Goal: Transaction & Acquisition: Book appointment/travel/reservation

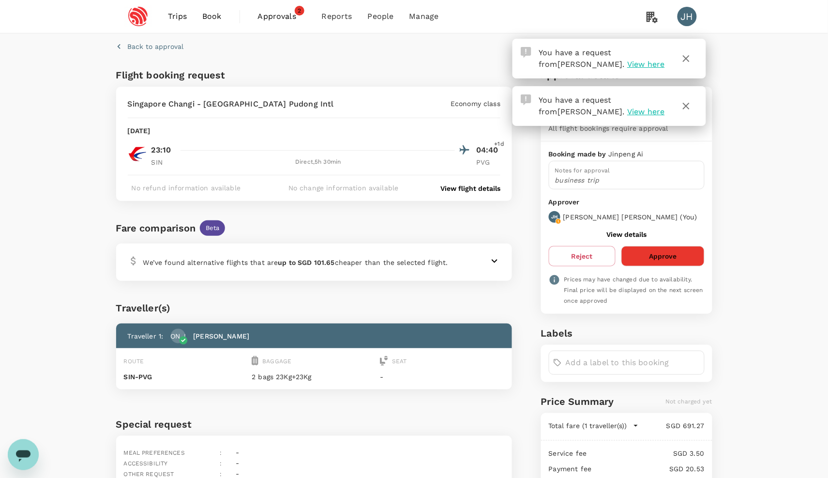
click at [650, 260] on button "Approve" at bounding box center [663, 256] width 83 height 20
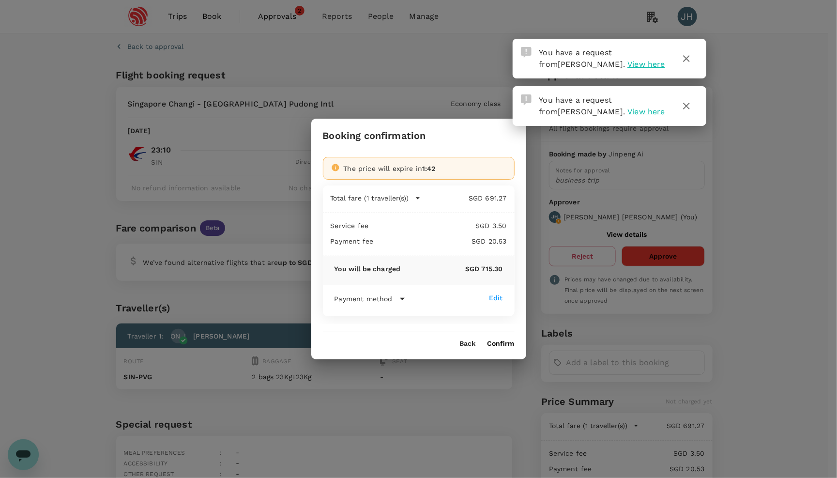
click at [397, 301] on icon at bounding box center [403, 299] width 12 height 12
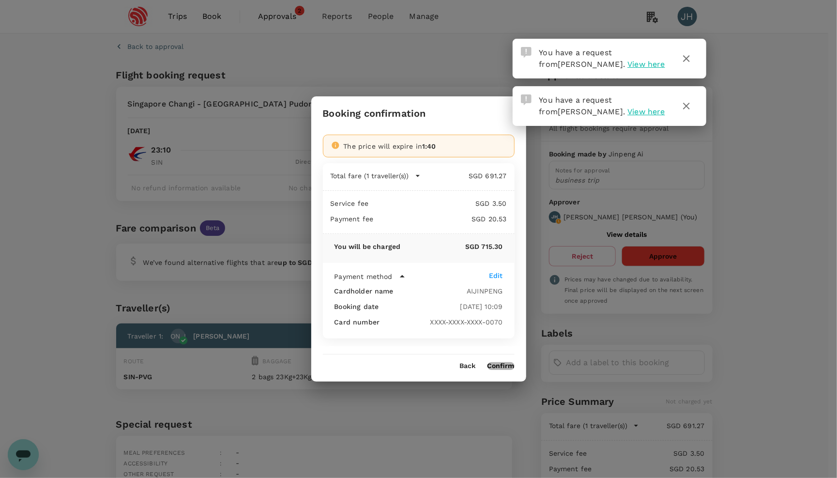
click at [500, 370] on button "Confirm" at bounding box center [501, 366] width 27 height 8
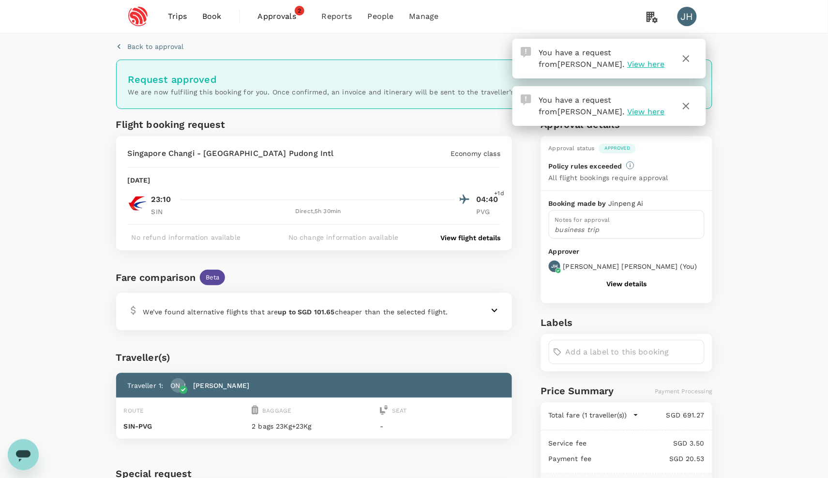
click at [288, 15] on span "Approvals" at bounding box center [282, 17] width 48 height 12
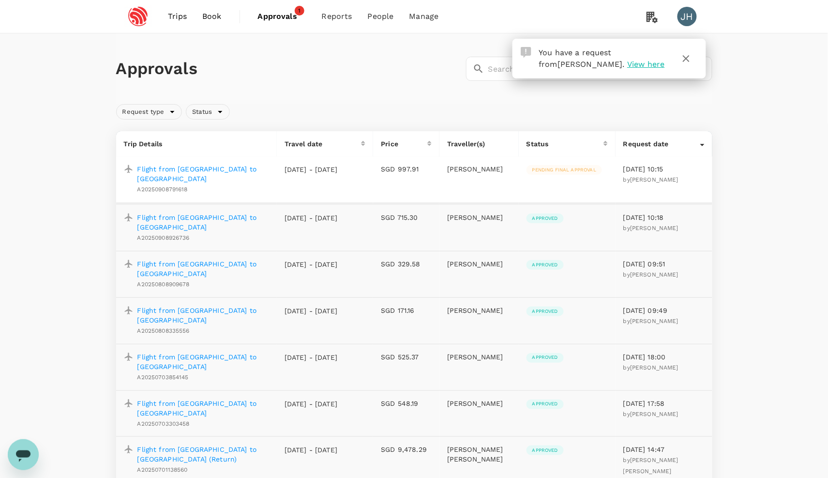
click at [556, 167] on span "Pending final approval" at bounding box center [565, 170] width 76 height 7
click at [191, 170] on p "Flight from [GEOGRAPHIC_DATA] to [GEOGRAPHIC_DATA]" at bounding box center [204, 173] width 132 height 19
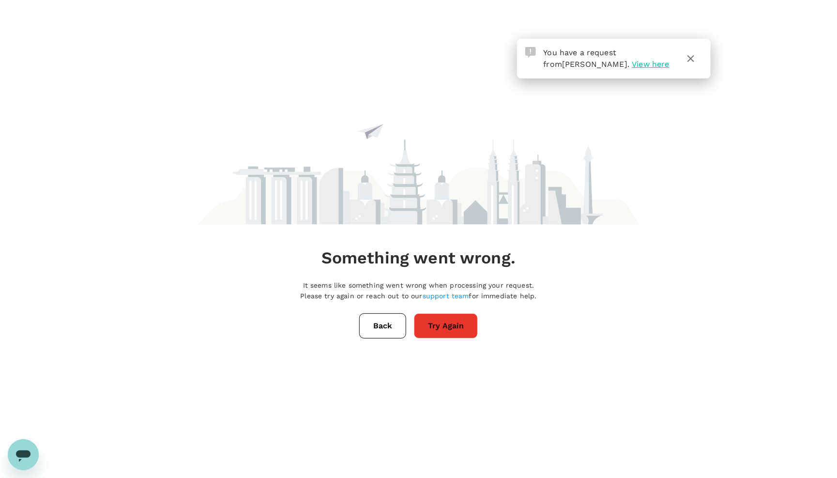
click at [456, 325] on button "Try Again" at bounding box center [446, 325] width 64 height 25
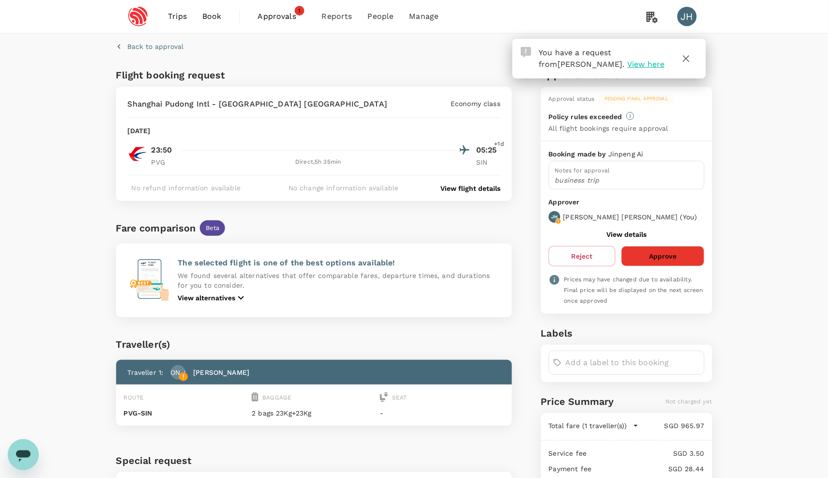
click at [217, 18] on span "Book" at bounding box center [211, 17] width 19 height 12
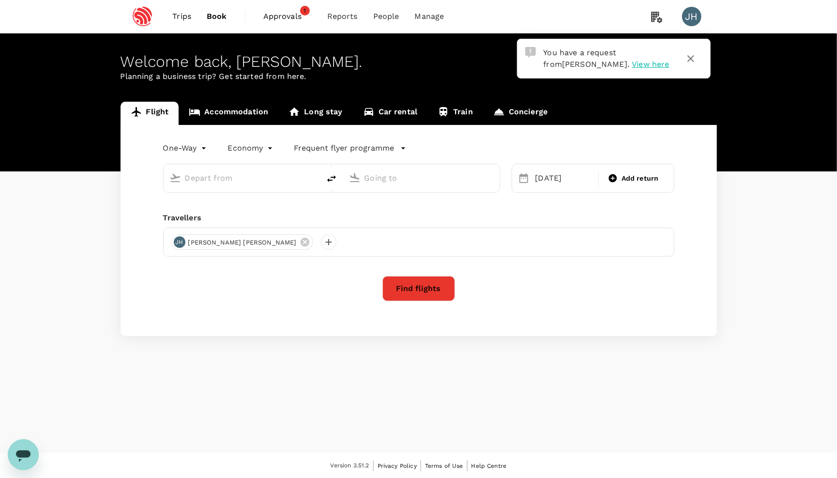
type input "Singapore Changi (SIN)"
type input "Shanghai, China (any)"
type input "Singapore Changi (SIN)"
type input "Shanghai, China (any)"
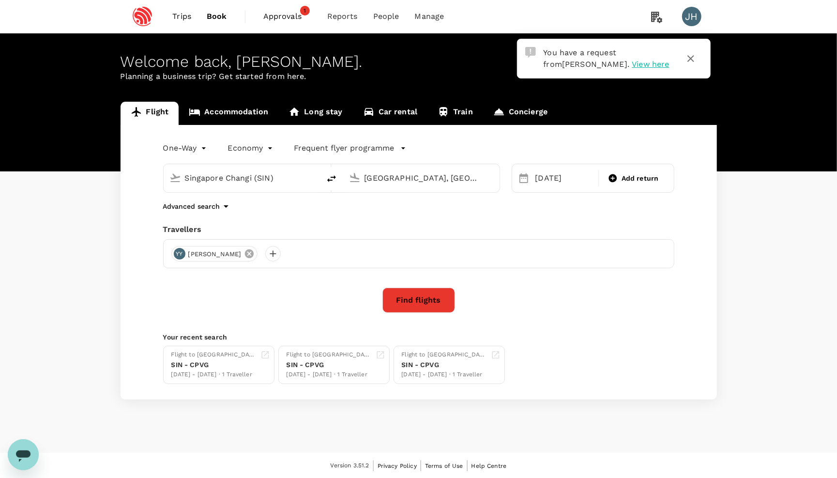
click at [245, 254] on icon at bounding box center [249, 253] width 9 height 9
click at [554, 165] on div "14 Sep Add return" at bounding box center [593, 178] width 163 height 29
click at [554, 180] on div "14 Sep" at bounding box center [564, 177] width 65 height 19
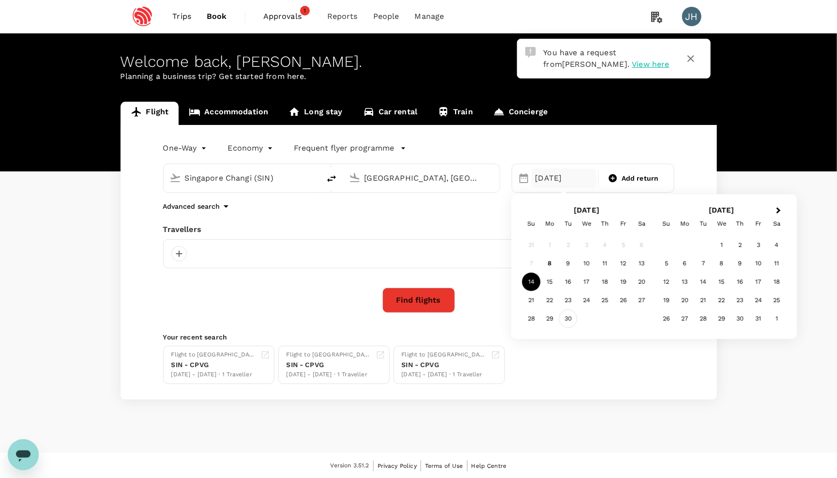
click at [565, 324] on div "30" at bounding box center [568, 318] width 18 height 18
click at [179, 259] on div at bounding box center [178, 253] width 15 height 15
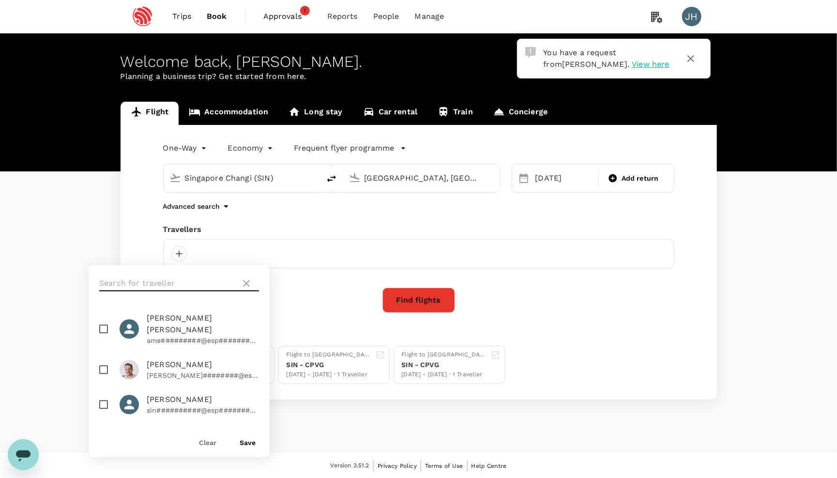
click at [180, 280] on input "text" at bounding box center [168, 283] width 138 height 15
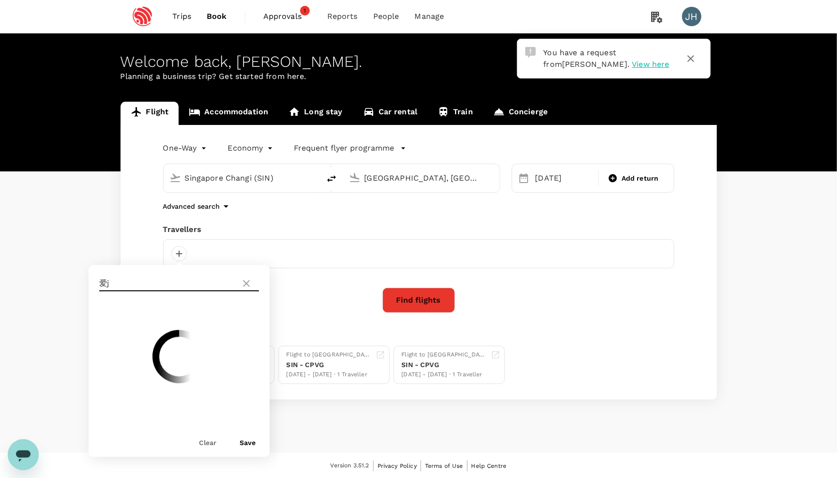
type input "爱"
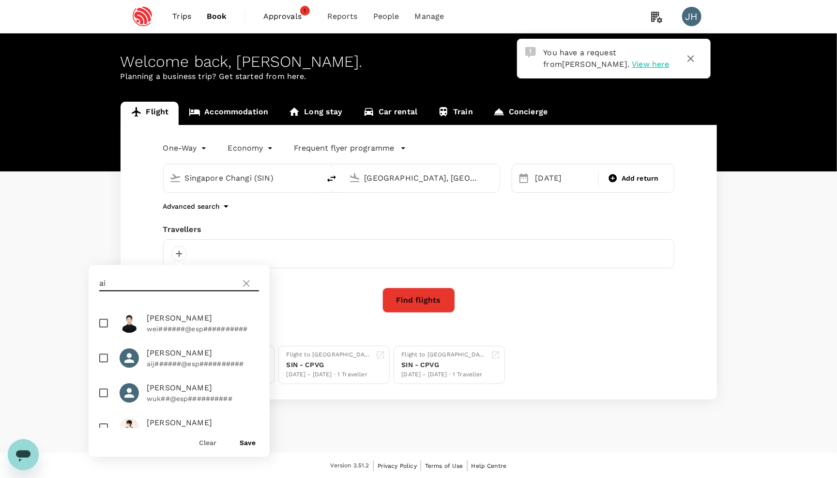
type input "ai"
click at [106, 352] on input "checkbox" at bounding box center [103, 358] width 20 height 20
checkbox input "true"
click at [248, 443] on button "Save" at bounding box center [248, 443] width 16 height 8
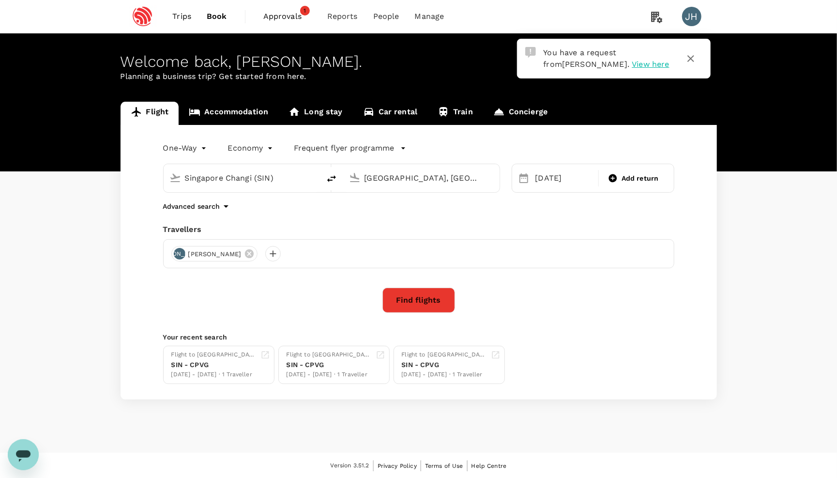
click at [425, 294] on button "Find flights" at bounding box center [419, 300] width 73 height 25
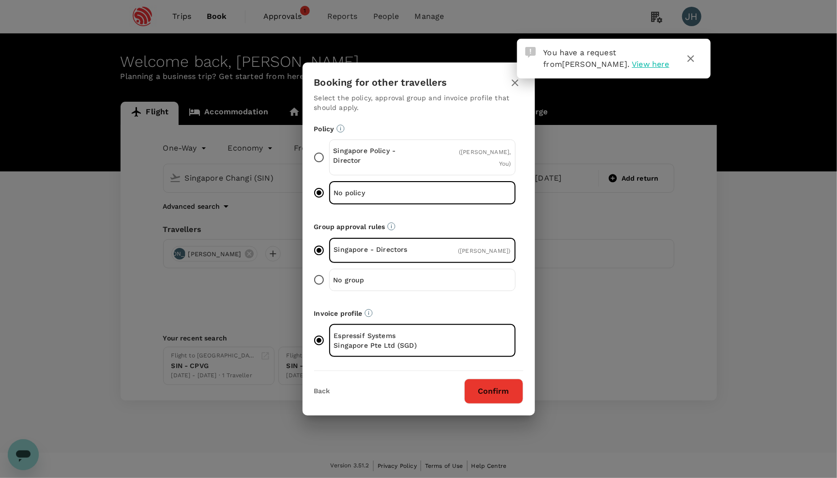
click at [498, 388] on button "Confirm" at bounding box center [493, 391] width 59 height 25
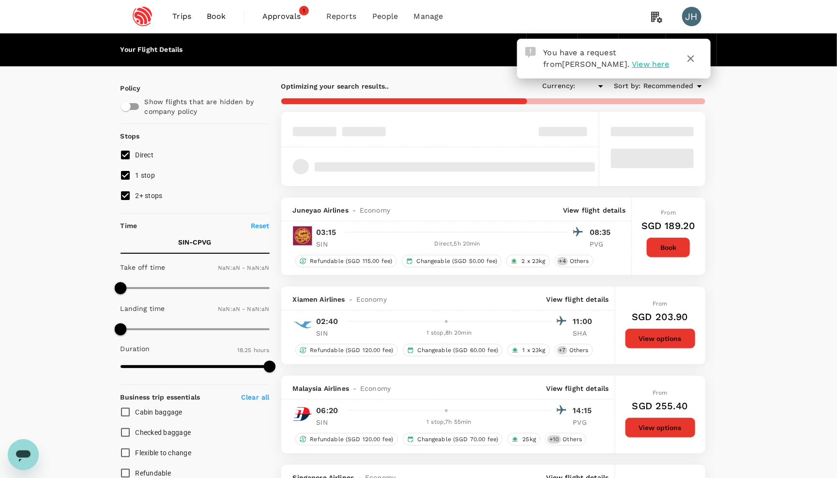
type input "SGD"
type input "1440"
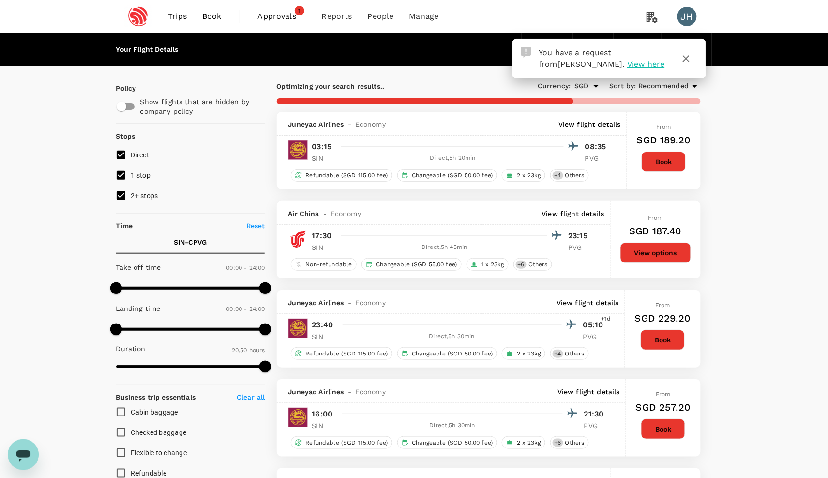
type input "1770"
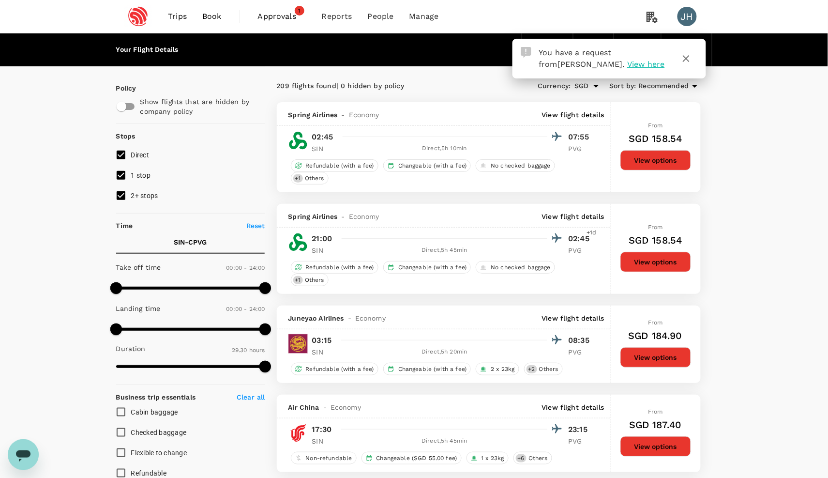
click at [127, 196] on input "2+ stops" at bounding box center [121, 195] width 20 height 20
checkbox input "false"
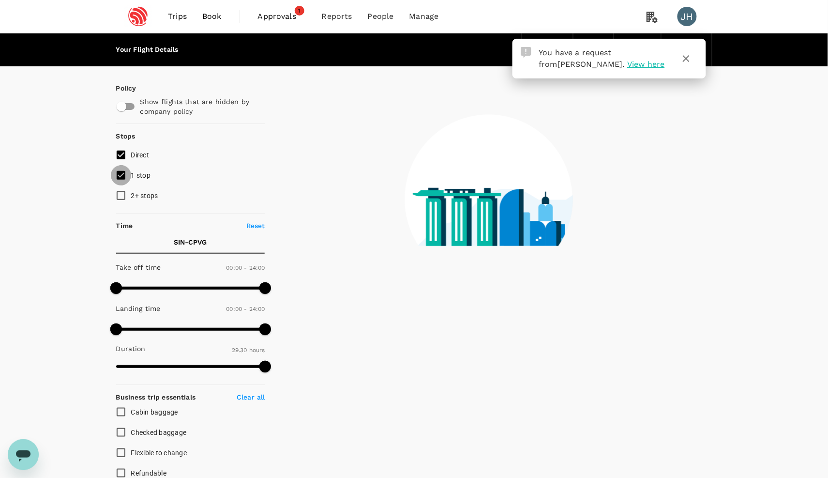
click at [127, 184] on input "1 stop" at bounding box center [121, 175] width 20 height 20
checkbox input "false"
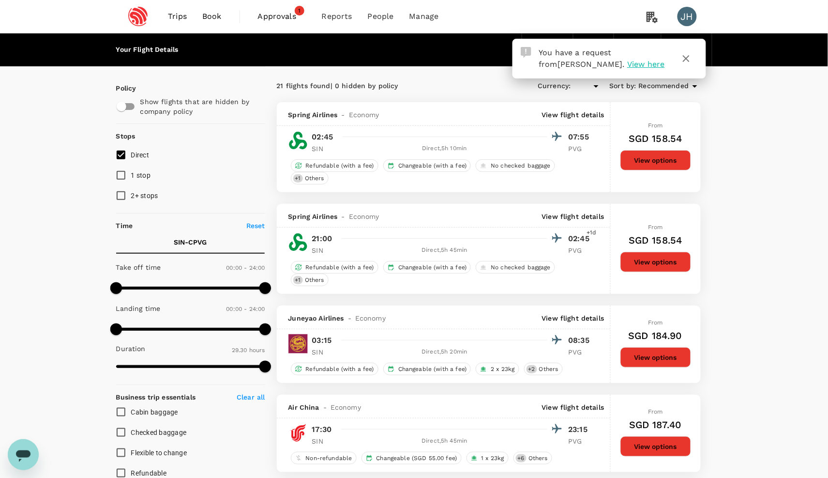
type input "SGD"
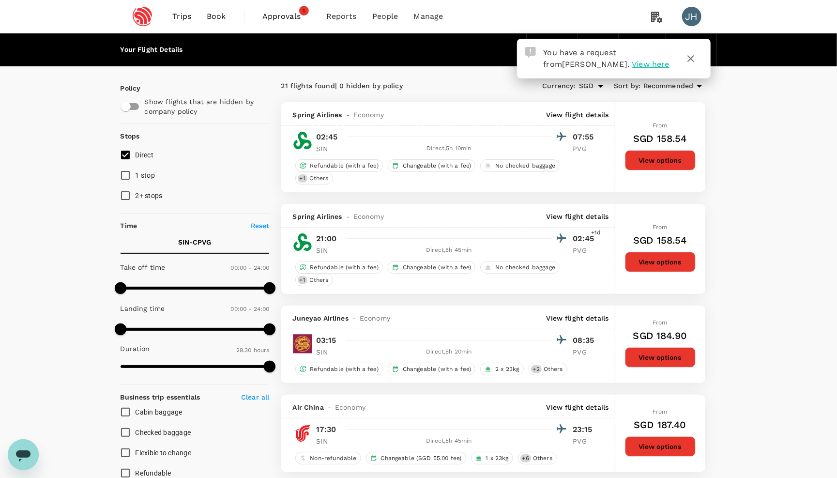
click at [632, 66] on span "View here" at bounding box center [650, 64] width 37 height 9
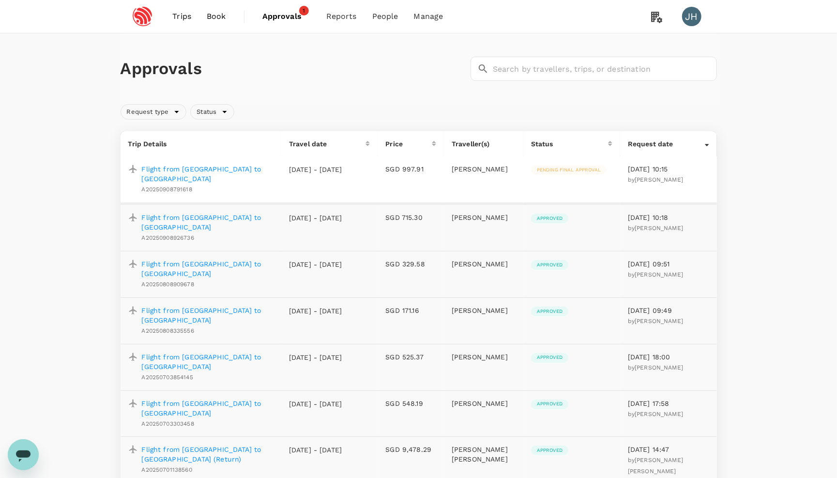
click at [172, 169] on p "Flight from [GEOGRAPHIC_DATA] to [GEOGRAPHIC_DATA]" at bounding box center [208, 173] width 132 height 19
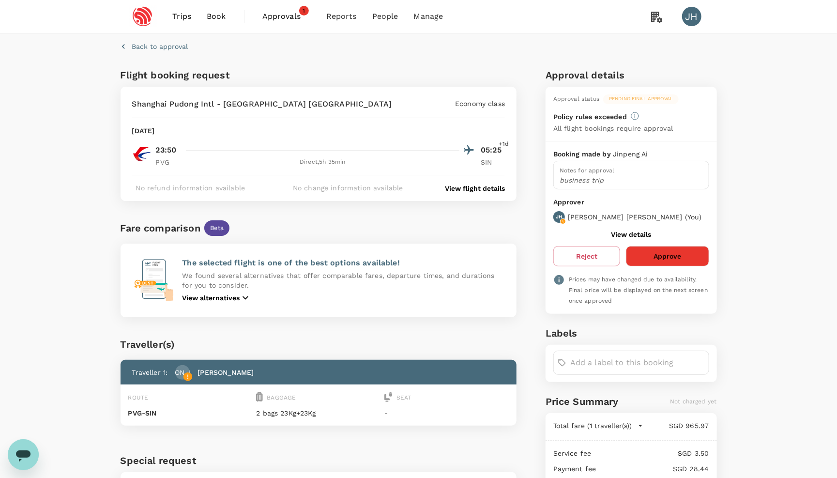
click at [278, 16] on span "Approvals" at bounding box center [286, 17] width 48 height 12
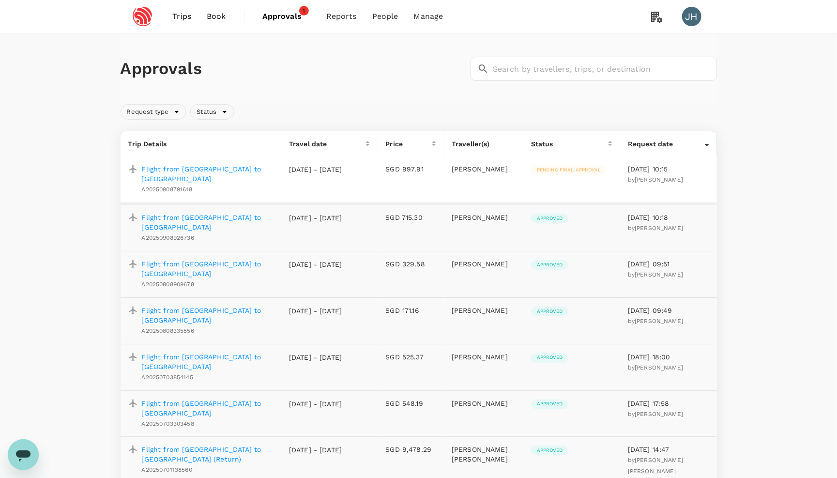
click at [178, 20] on span "Trips" at bounding box center [181, 17] width 19 height 12
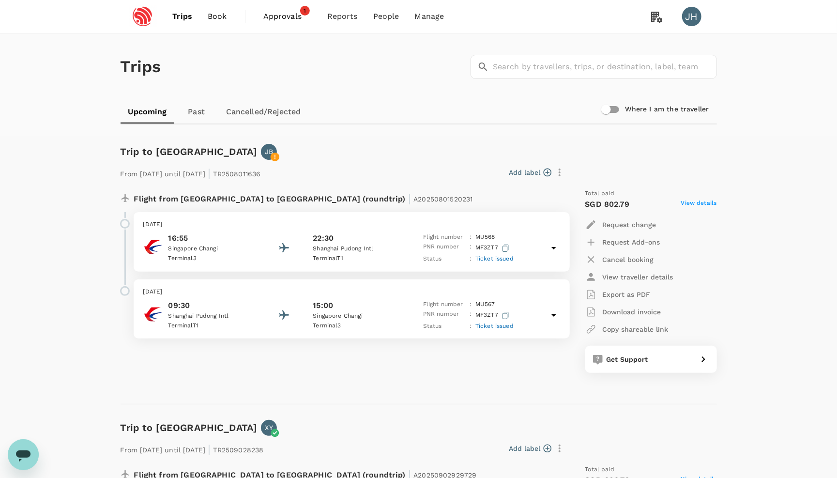
click at [218, 15] on span "Book" at bounding box center [217, 17] width 19 height 12
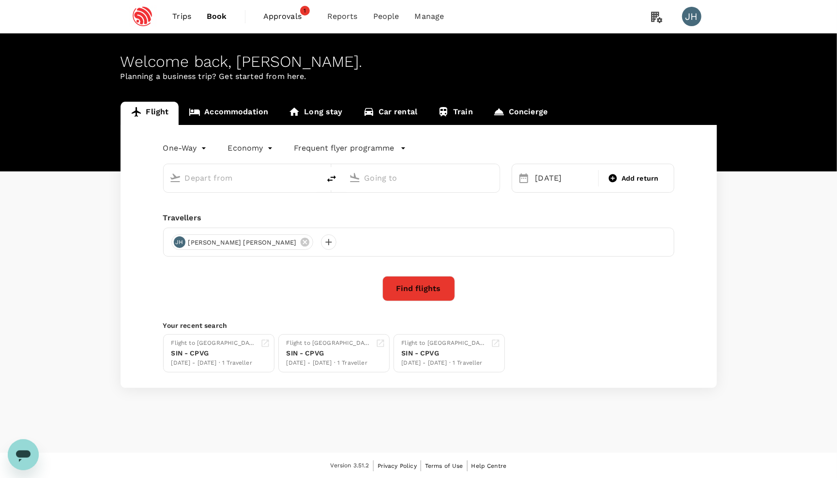
type input "Singapore Changi (SIN)"
type input "Shanghai, China (any)"
type input "Singapore Changi (SIN)"
type input "Shanghai, China (any)"
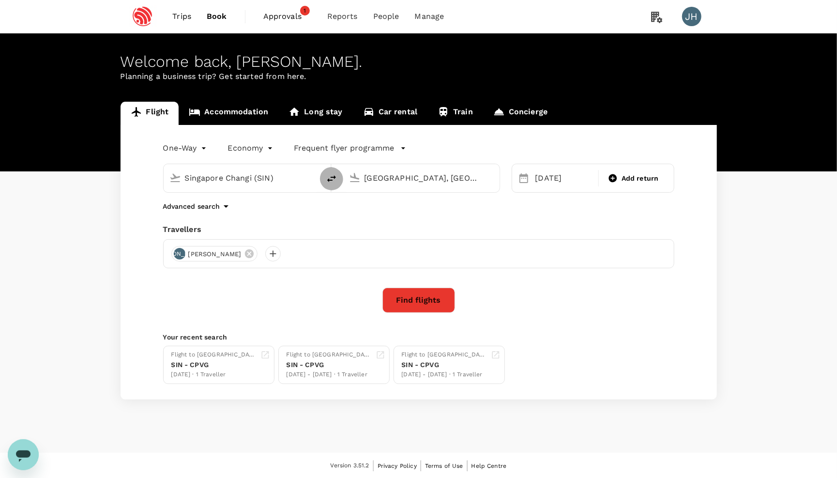
click at [329, 184] on icon "delete" at bounding box center [332, 179] width 12 height 12
type input "Shanghai, China (any)"
type input "Singapore Changi (SIN)"
click at [417, 306] on button "Find flights" at bounding box center [419, 300] width 73 height 25
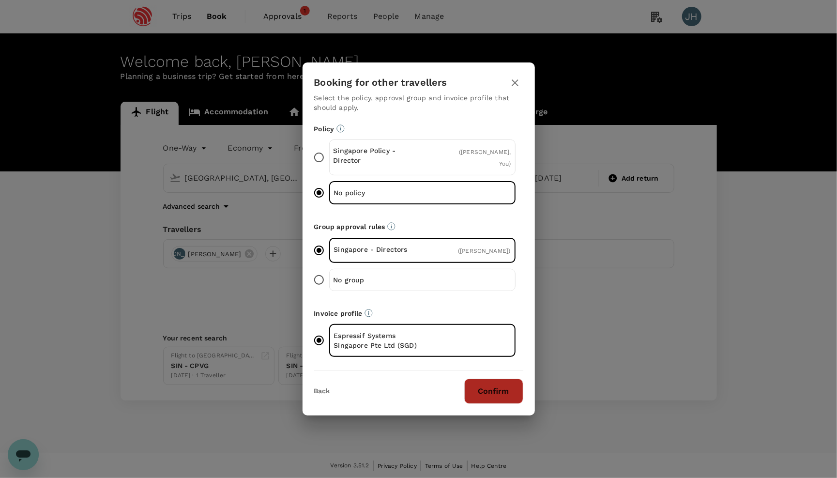
click at [505, 392] on button "Confirm" at bounding box center [493, 391] width 59 height 25
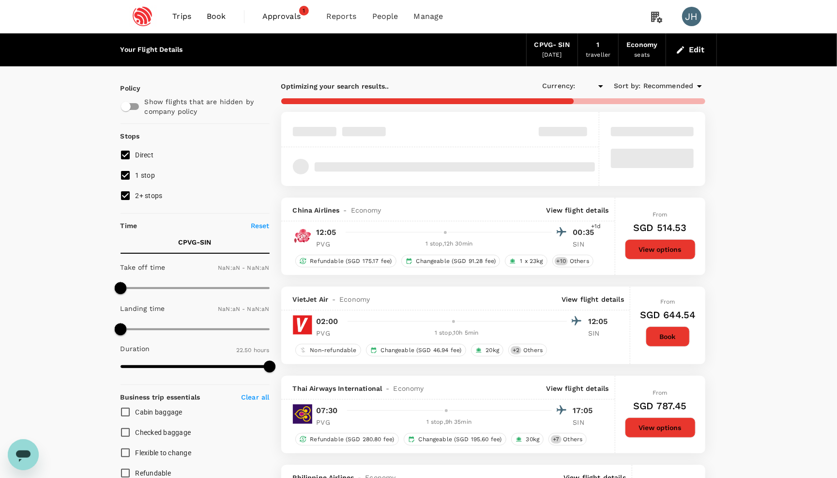
type input "SGD"
type input "1440"
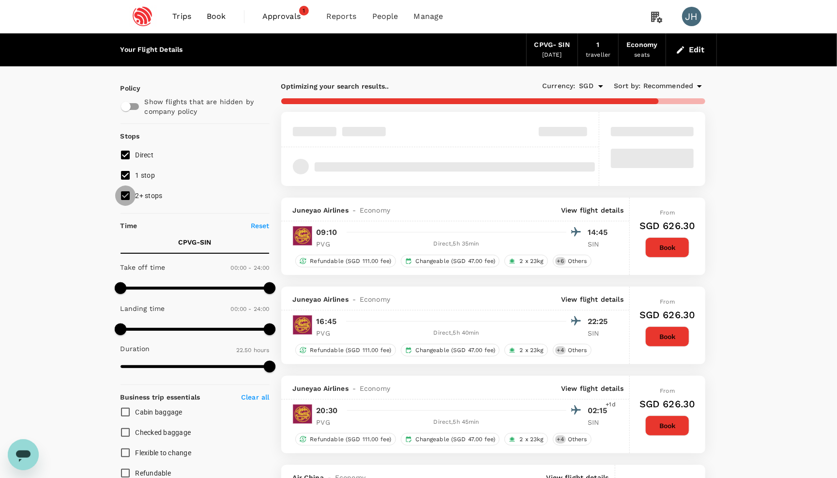
click at [122, 200] on input "2+ stops" at bounding box center [125, 195] width 20 height 20
checkbox input "false"
click at [123, 178] on input "1 stop" at bounding box center [125, 175] width 20 height 20
checkbox input "false"
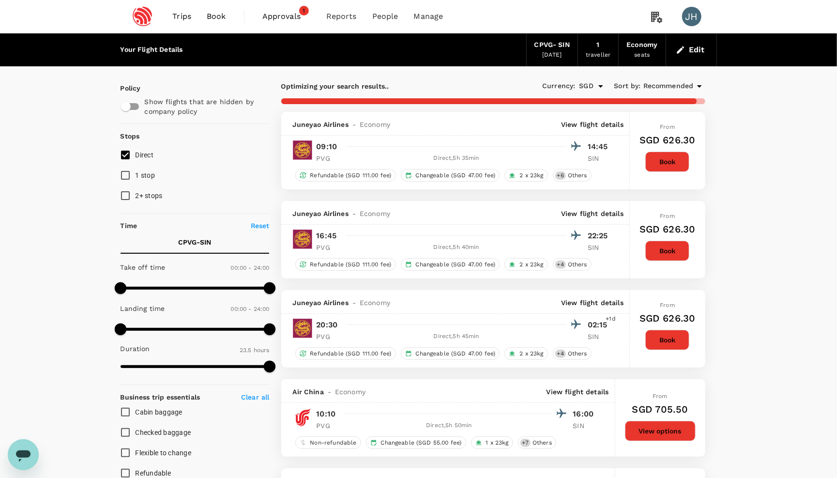
type input "1780"
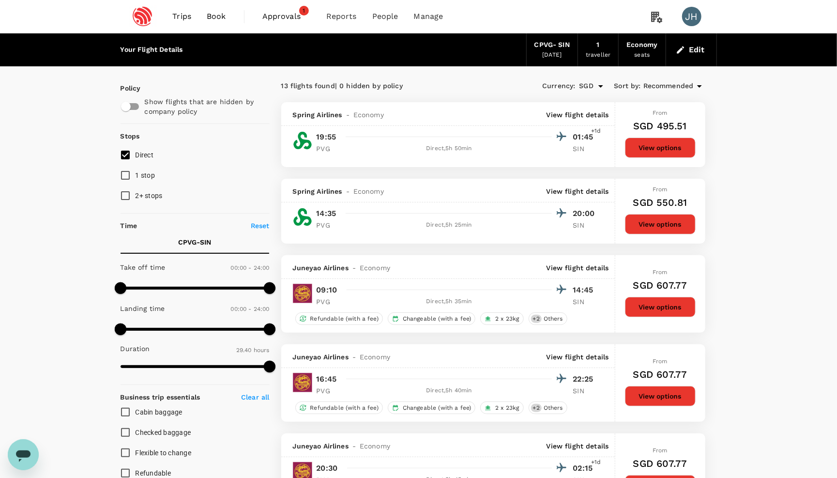
click at [285, 15] on span "Approvals" at bounding box center [286, 17] width 48 height 12
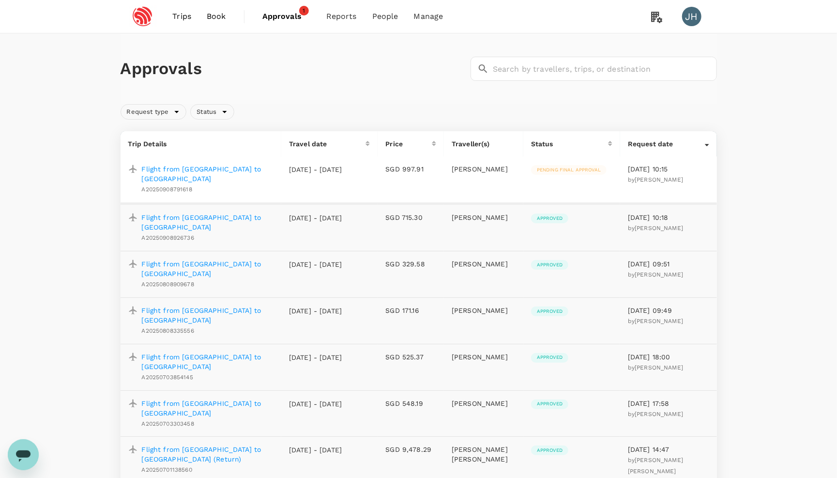
click at [526, 173] on td "Pending final approval" at bounding box center [571, 179] width 97 height 47
click at [548, 173] on div "Pending final approval" at bounding box center [569, 170] width 76 height 10
click at [217, 166] on p "Flight from [GEOGRAPHIC_DATA] to [GEOGRAPHIC_DATA]" at bounding box center [208, 173] width 132 height 19
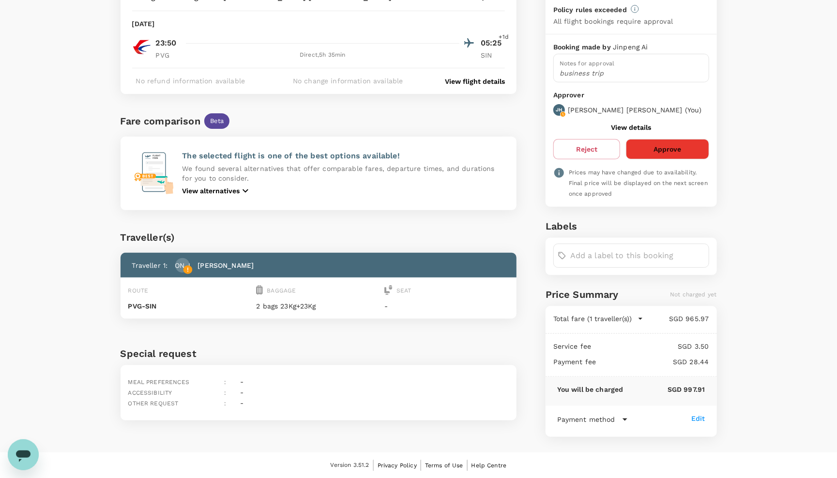
scroll to position [107, 0]
click at [686, 159] on button "Approve" at bounding box center [667, 149] width 83 height 20
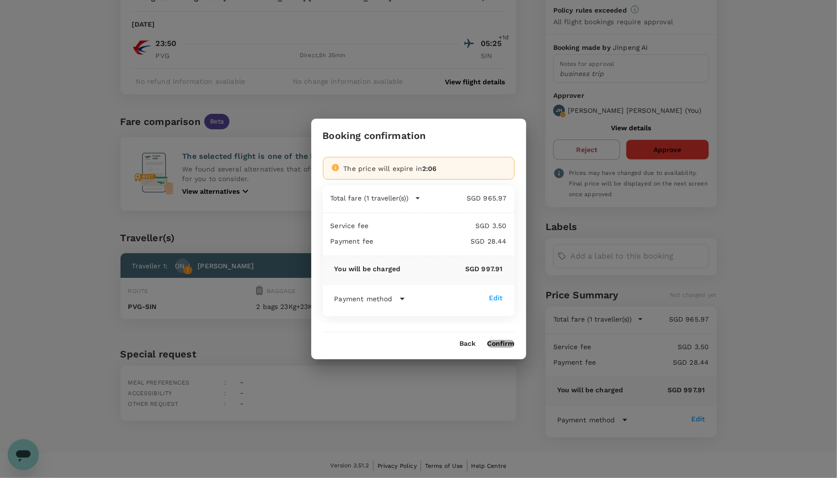
click at [502, 344] on button "Confirm" at bounding box center [501, 344] width 27 height 8
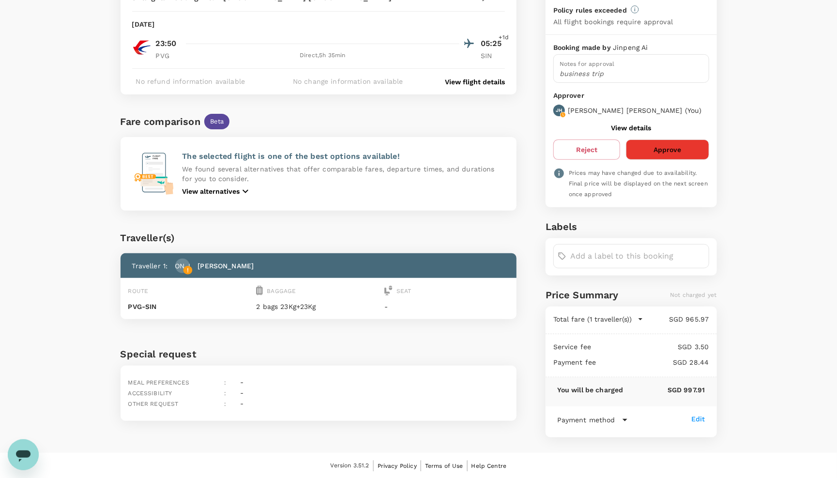
scroll to position [0, 0]
